Goal: Find specific page/section: Find specific page/section

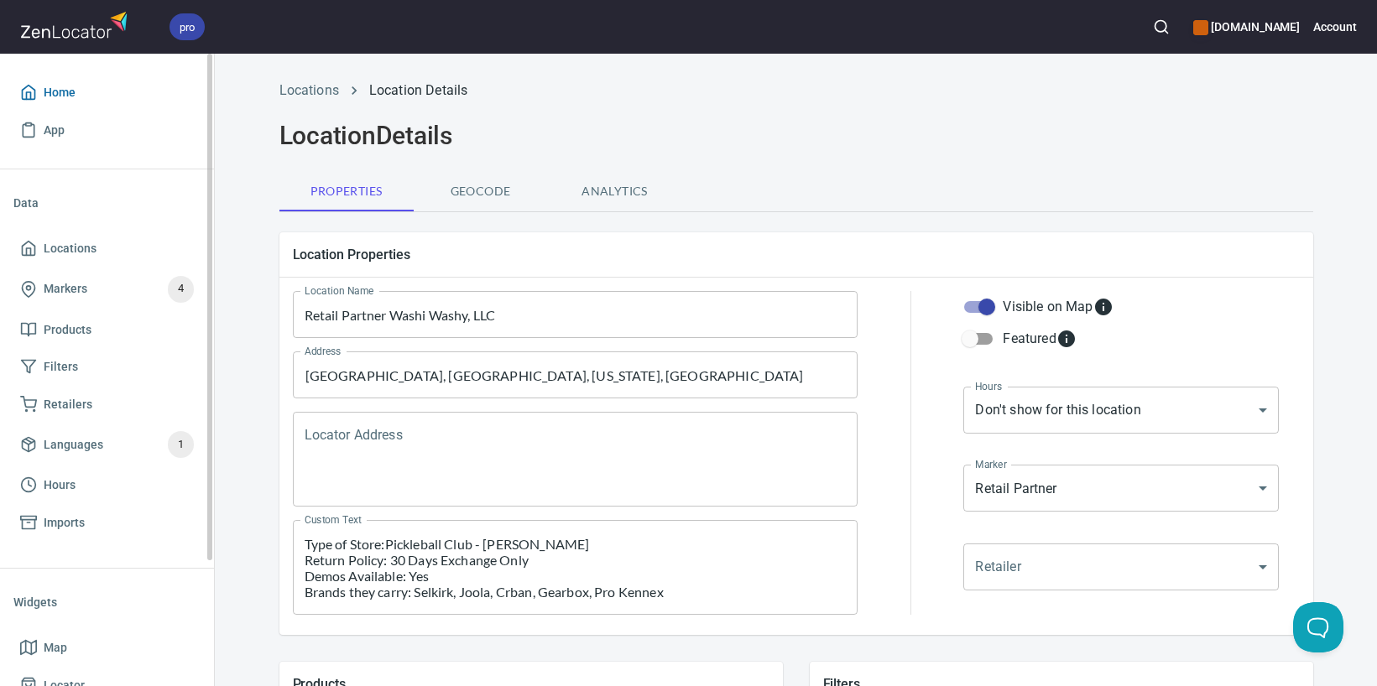
click at [113, 100] on span "Home" at bounding box center [107, 92] width 174 height 21
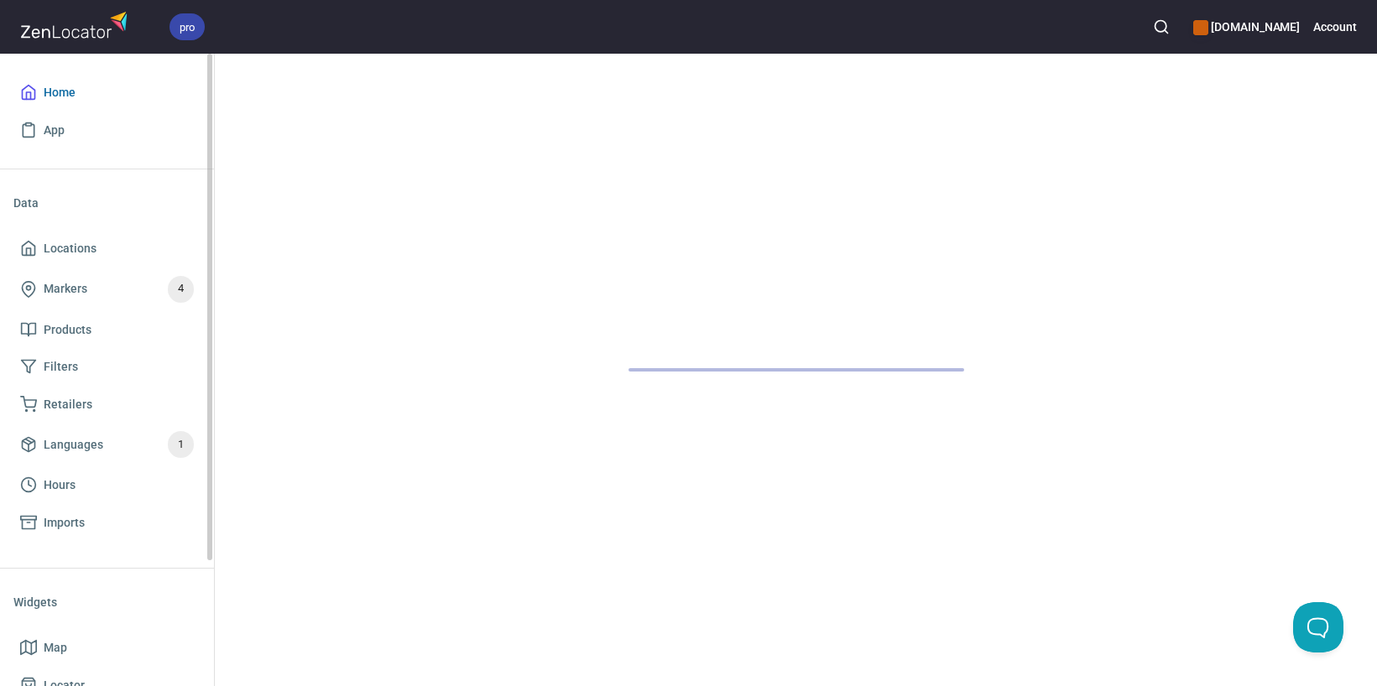
click at [105, 97] on span "Home" at bounding box center [107, 92] width 174 height 21
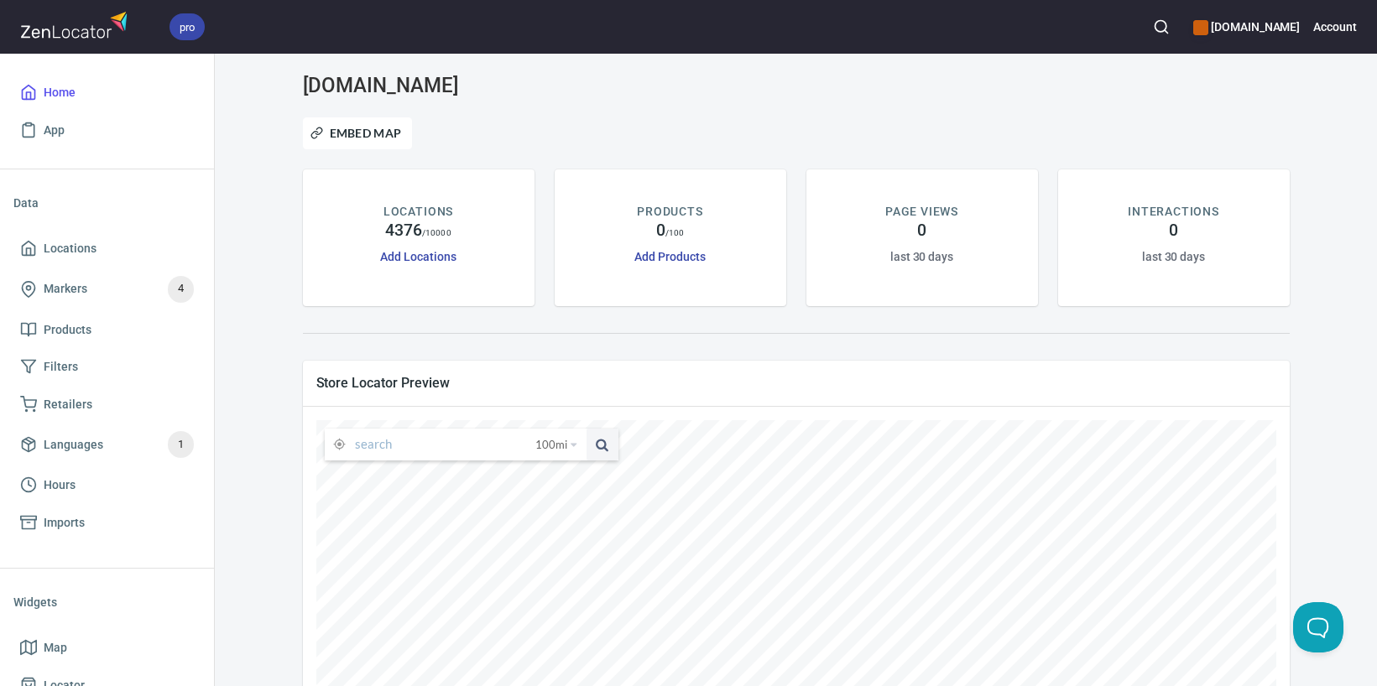
drag, startPoint x: 428, startPoint y: 425, endPoint x: 430, endPoint y: 436, distance: 12.0
click at [428, 425] on form "100 mi 25 miles 50 miles 100 miles 150 miles" at bounding box center [472, 443] width 294 height 36
click at [430, 436] on input "text" at bounding box center [445, 445] width 180 height 32
paste input "[STREET_ADDRESS]"
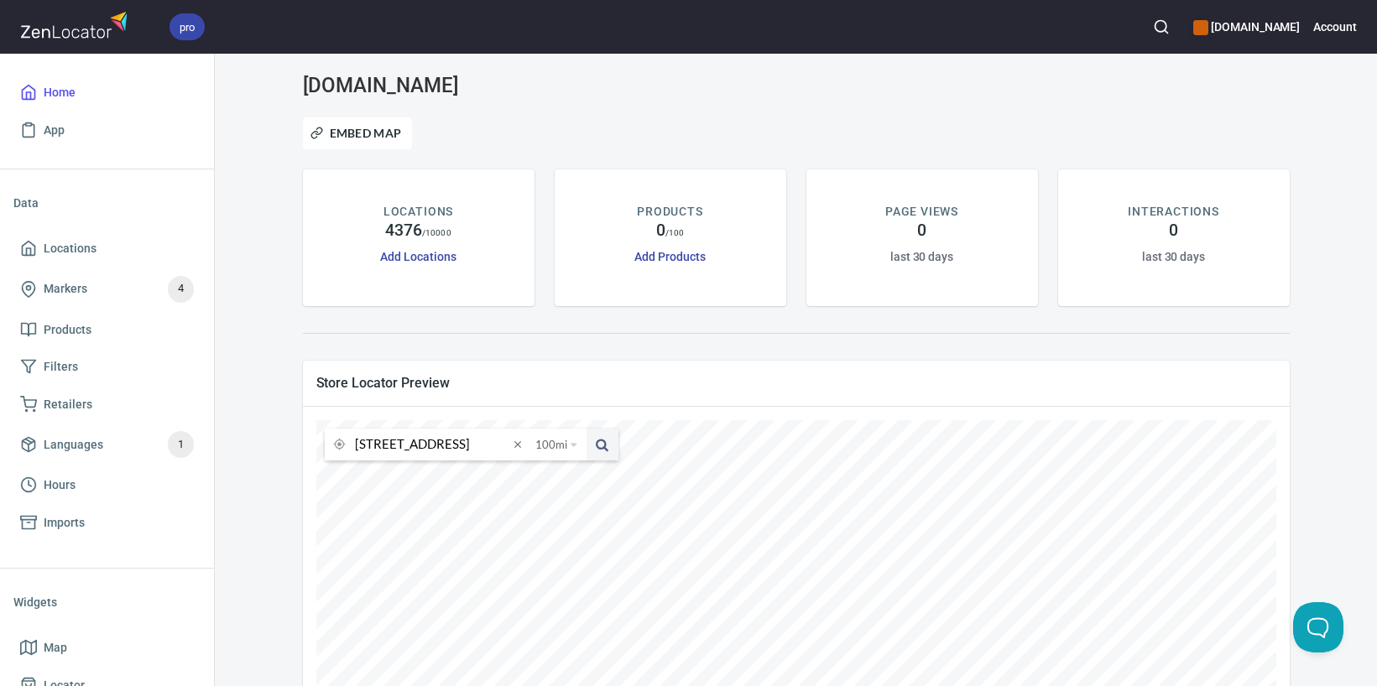
type input "[STREET_ADDRESS]"
click at [587, 429] on button at bounding box center [603, 445] width 32 height 32
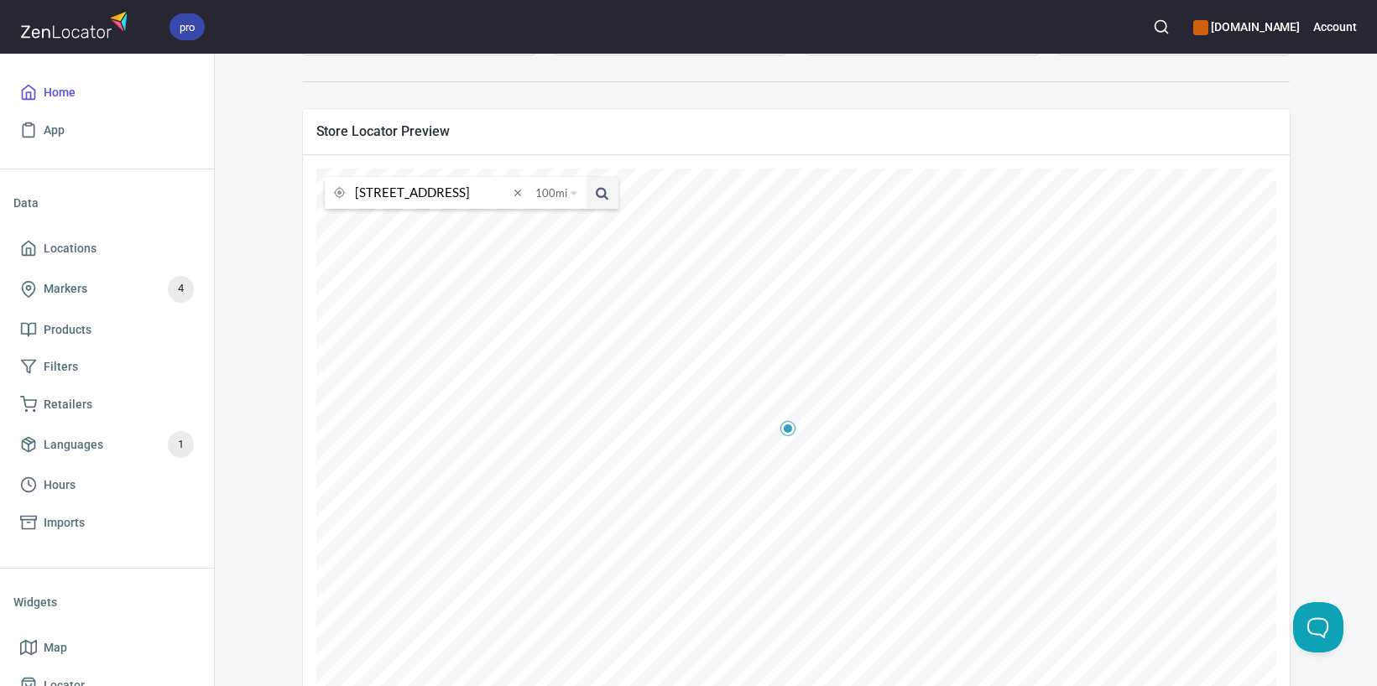
scroll to position [253, 0]
click at [460, 393] on icon at bounding box center [452, 396] width 16 height 16
click at [328, 409] on icon at bounding box center [323, 408] width 10 height 10
click at [575, 406] on icon at bounding box center [570, 404] width 10 height 10
